Goal: Download file/media

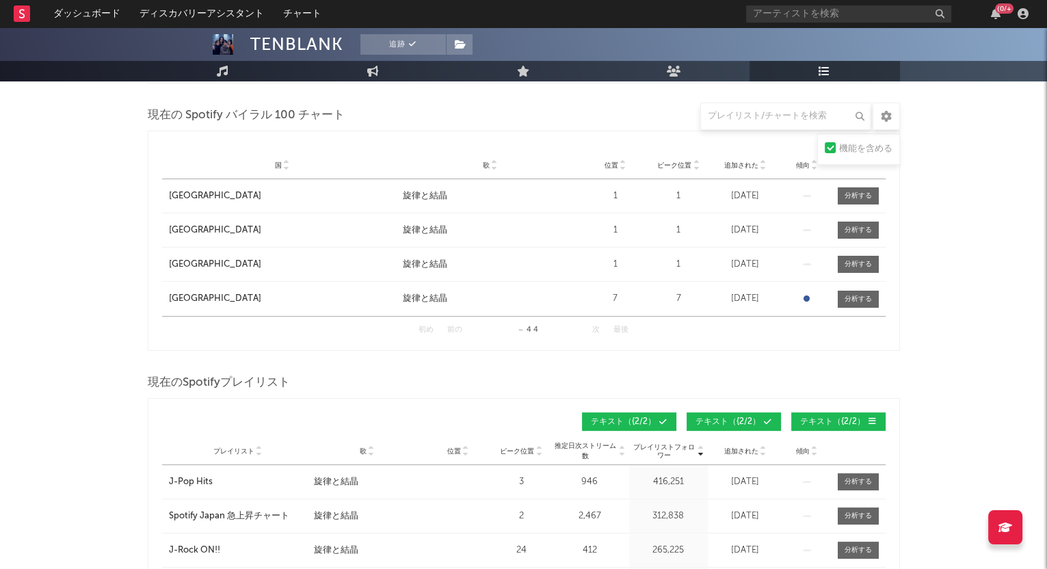
scroll to position [341, 0]
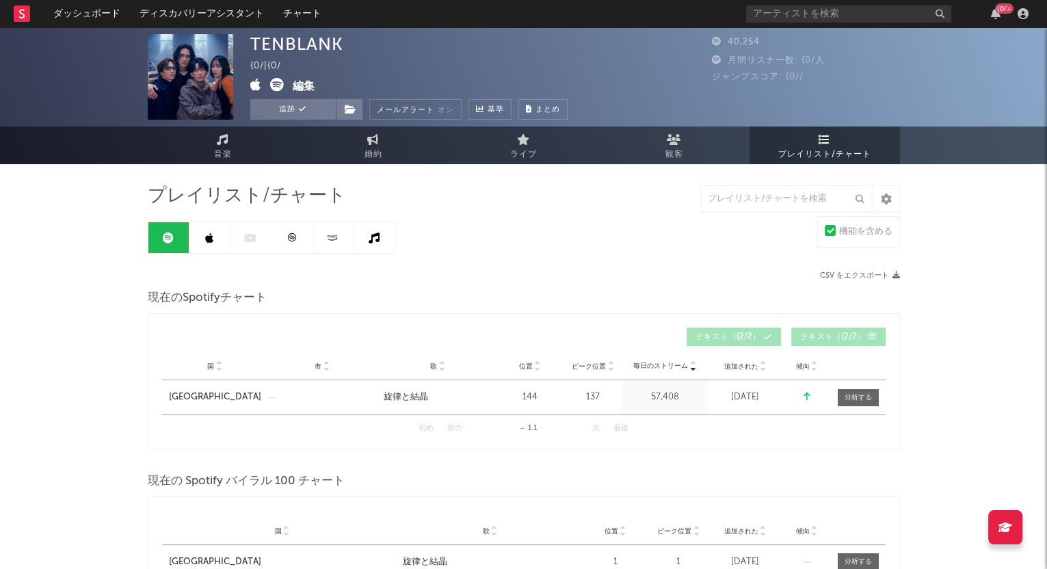
click at [895, 276] on icon "button" at bounding box center [896, 275] width 8 height 8
